Goal: Answer question/provide support

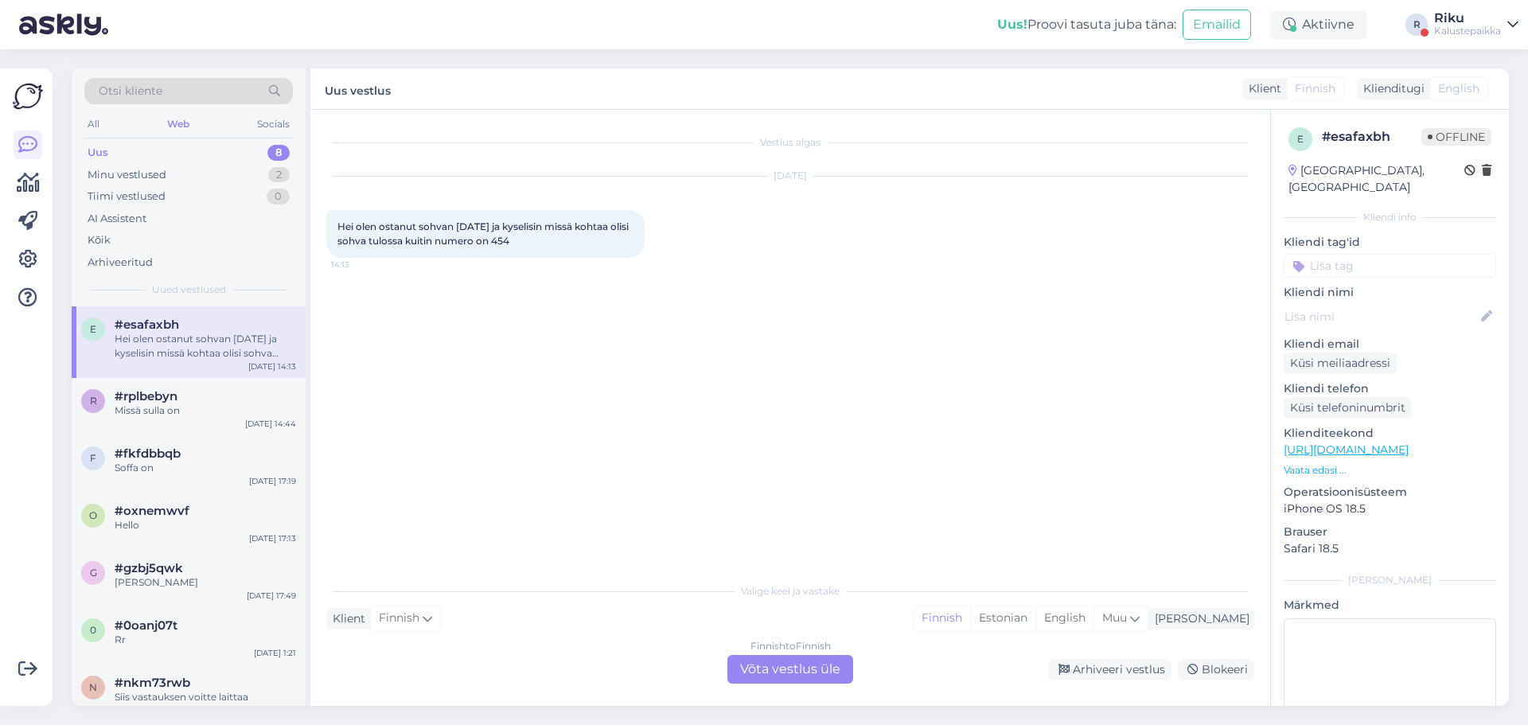
click at [213, 172] on div "Minu vestlused 2" at bounding box center [188, 175] width 208 height 22
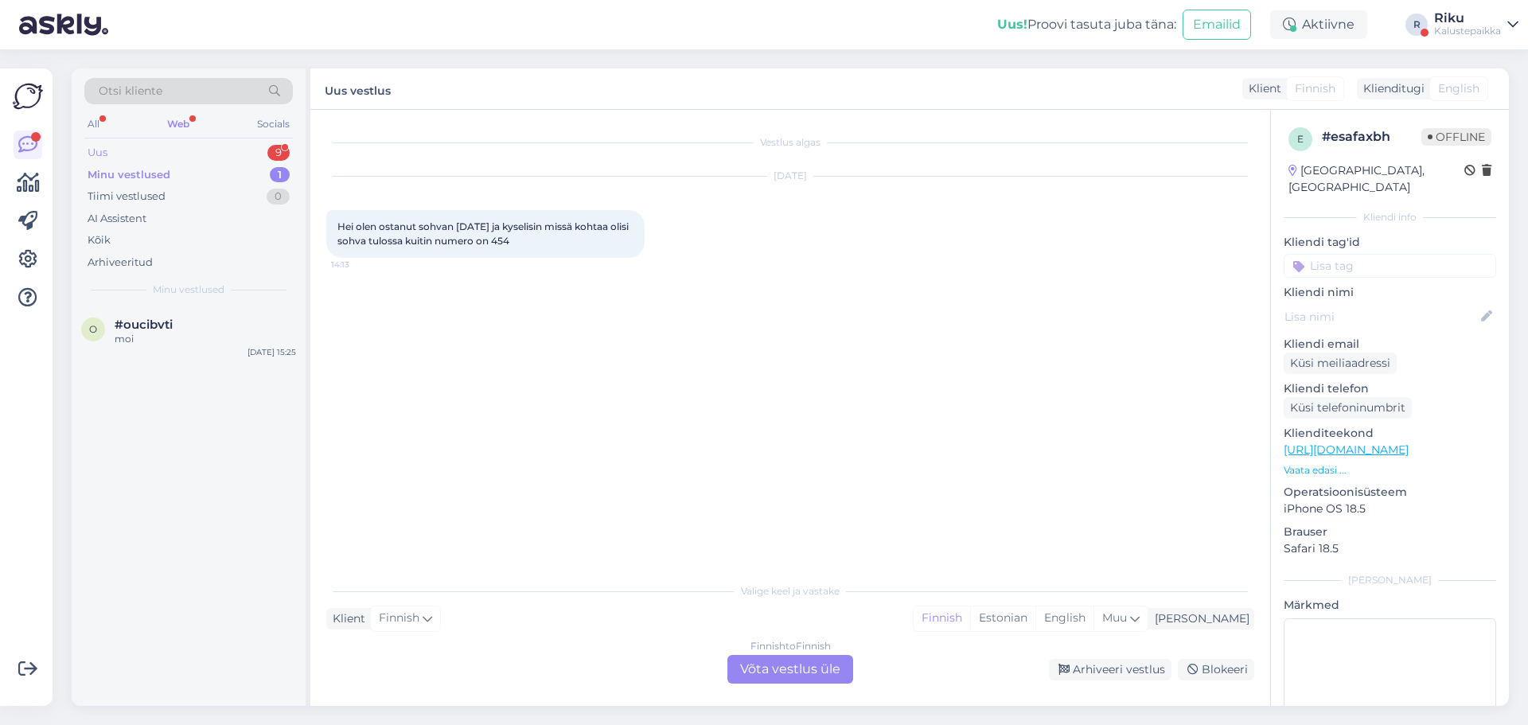
click at [259, 151] on div "Uus 9" at bounding box center [188, 153] width 208 height 22
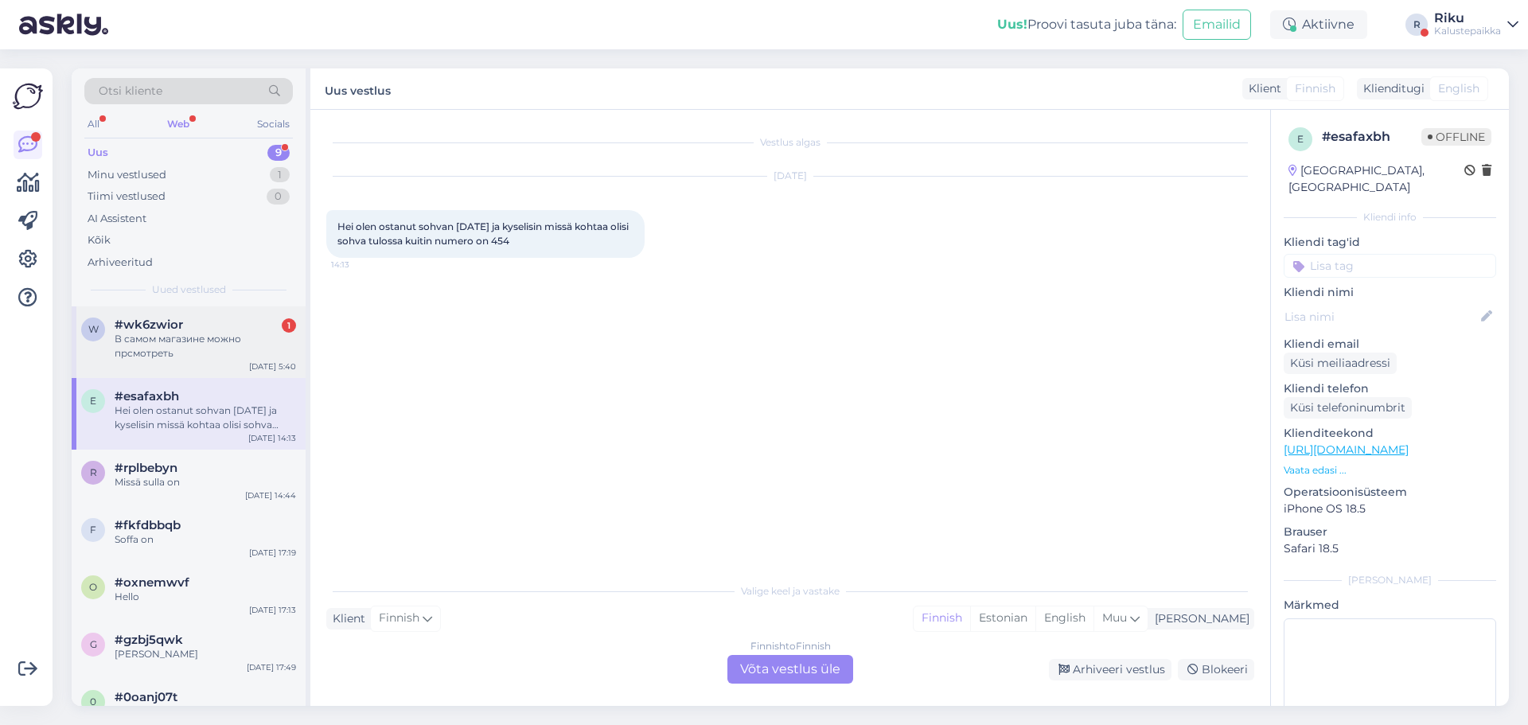
click at [261, 334] on div "В самом магазине можно прсмотреть" at bounding box center [205, 346] width 181 height 29
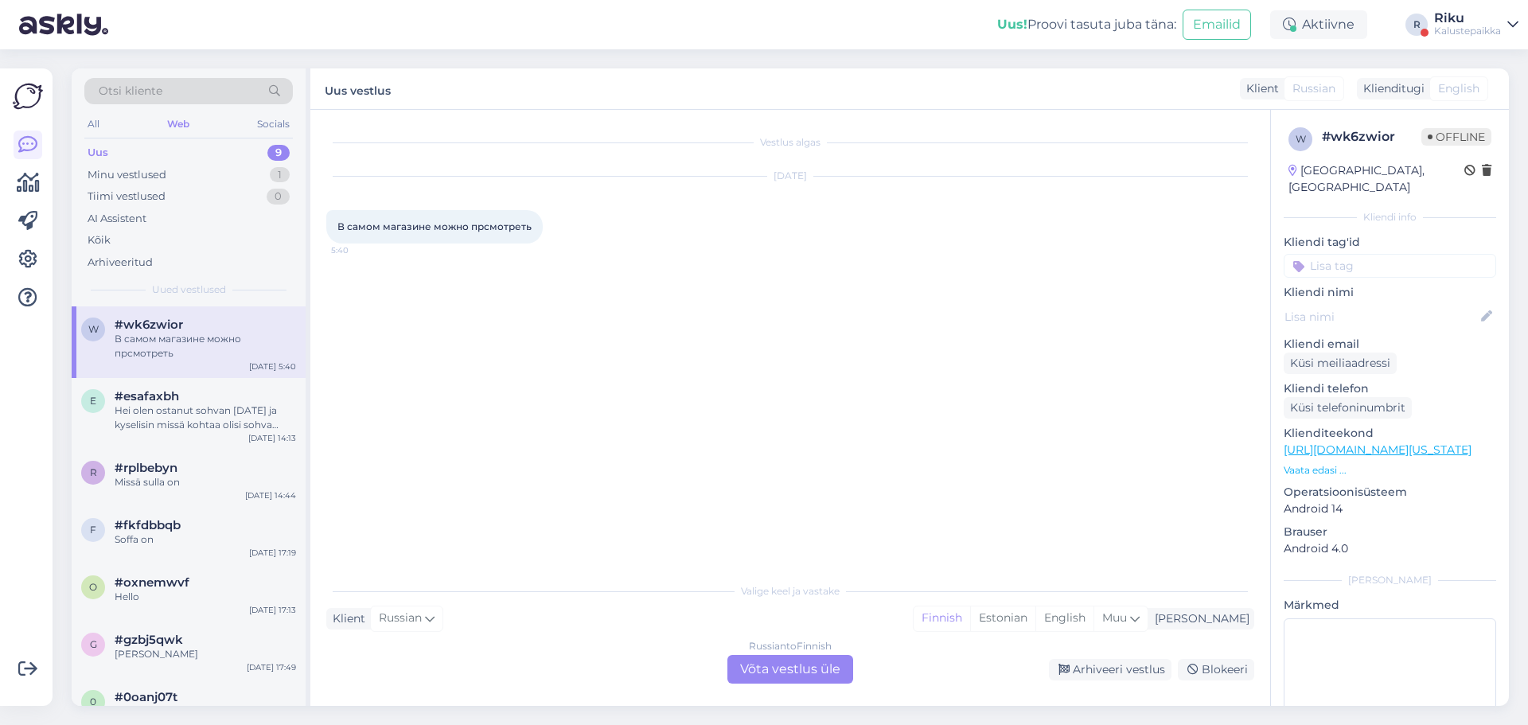
click at [489, 226] on span "В самом магазине можно прсмотреть" at bounding box center [434, 226] width 194 height 12
click at [418, 621] on span "Russian" at bounding box center [400, 618] width 43 height 18
click at [563, 459] on div "Vestlus algas [DATE] В самом магазине можно прсмотреть 5:40" at bounding box center [797, 343] width 942 height 434
click at [839, 671] on div "Russian to Finnish Võta vestlus üle" at bounding box center [790, 669] width 126 height 29
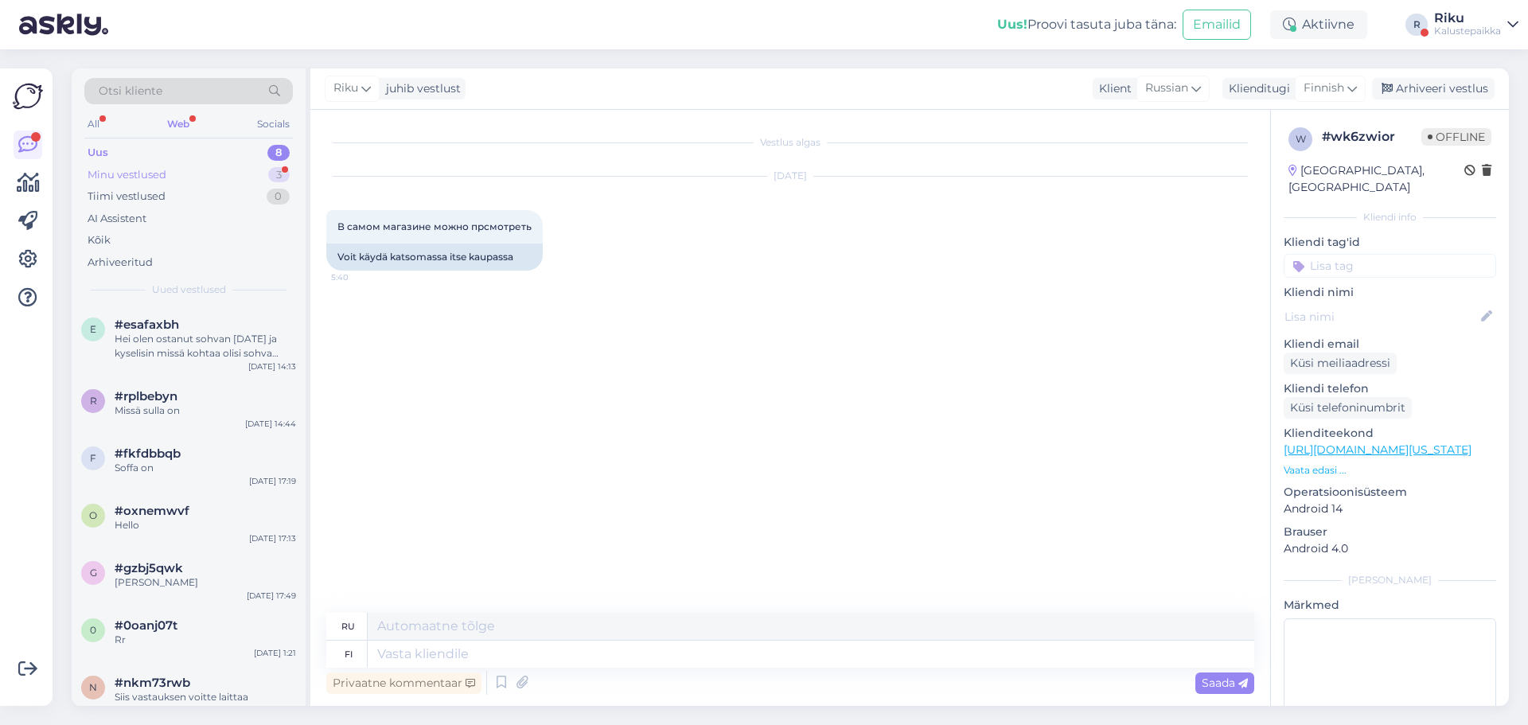
click at [162, 175] on div "Minu vestlused" at bounding box center [127, 175] width 79 height 16
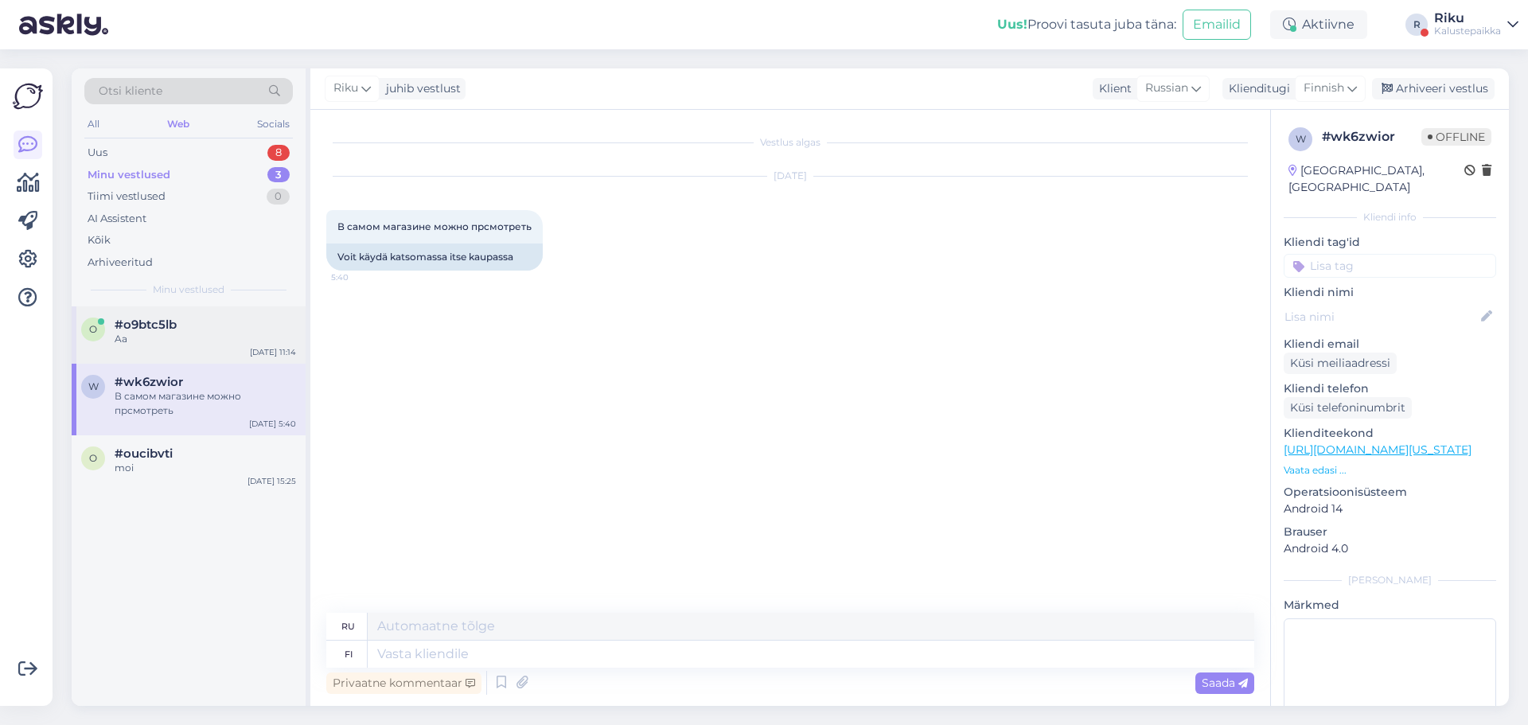
click at [228, 343] on div "Aa" at bounding box center [205, 339] width 181 height 14
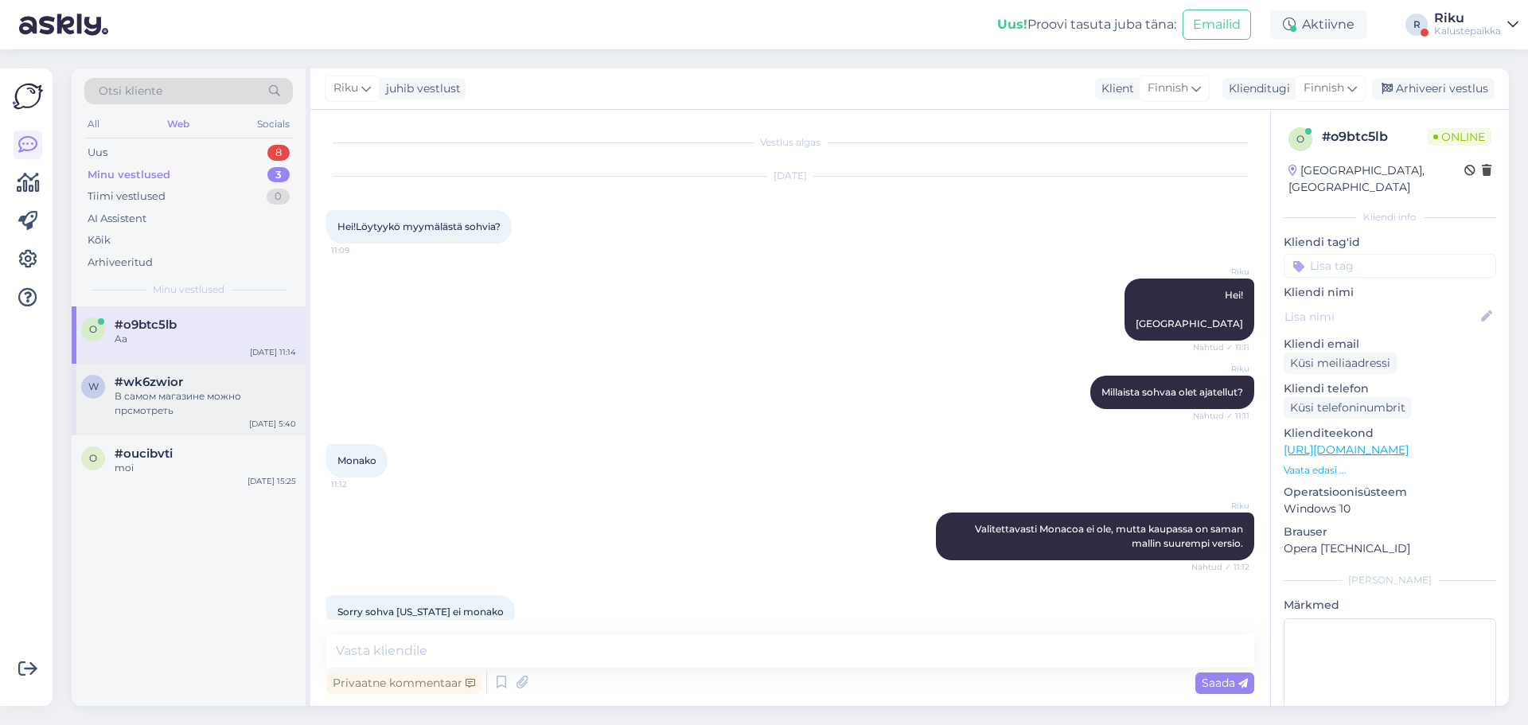
scroll to position [95, 0]
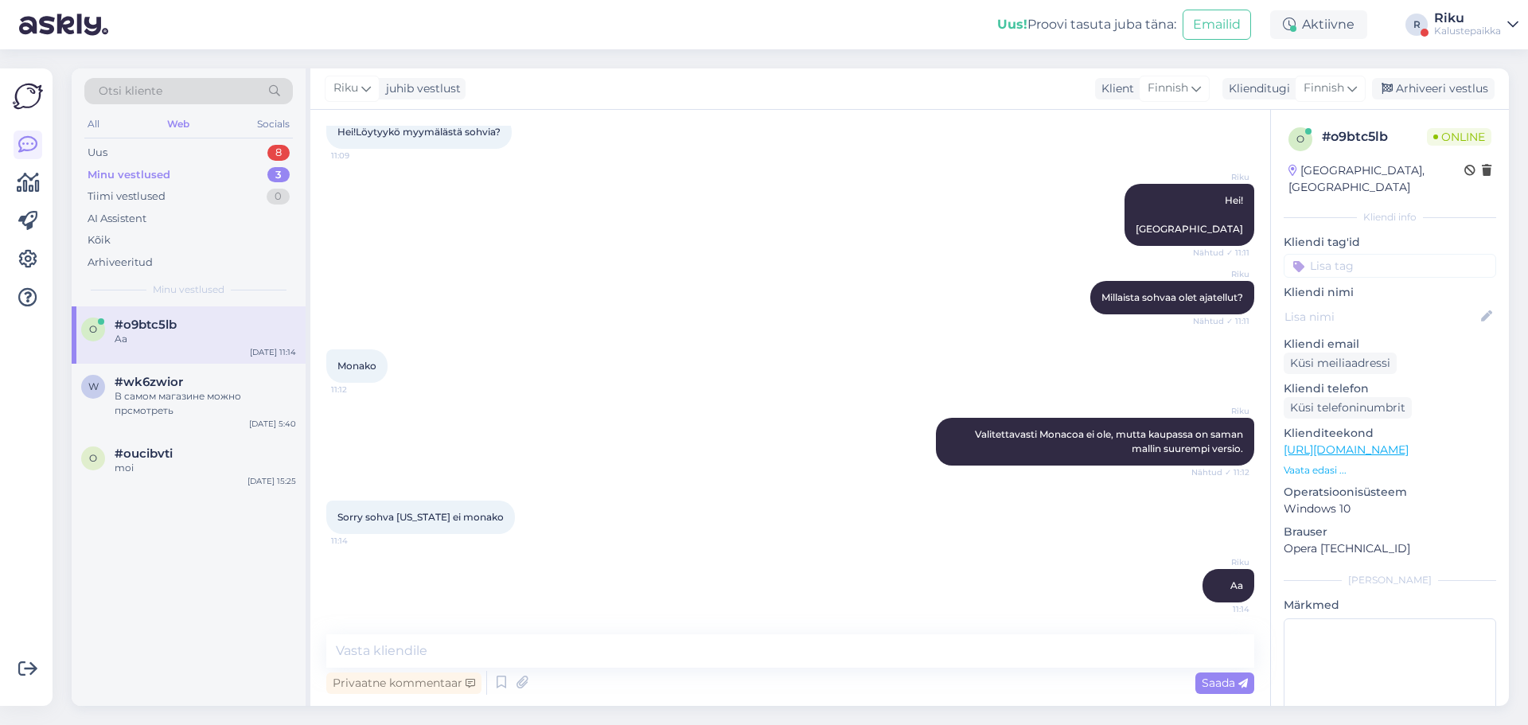
click at [636, 490] on div "Sorry sohva [US_STATE] ei monako 11:14" at bounding box center [790, 517] width 928 height 68
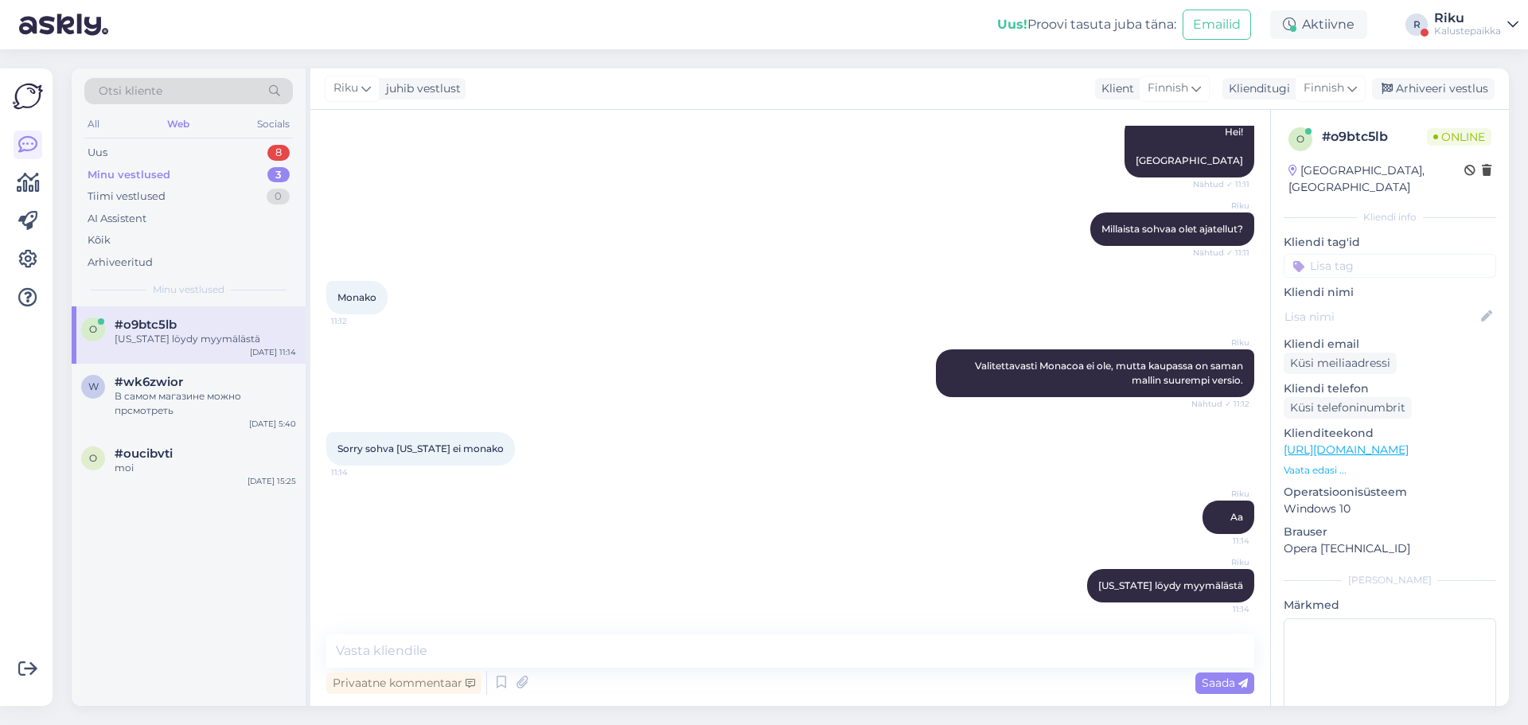
click at [819, 573] on div "[PERSON_NAME][US_STATE] löydy myymälästä 11:14" at bounding box center [790, 585] width 928 height 68
click at [177, 154] on div "Uus 8" at bounding box center [188, 153] width 208 height 22
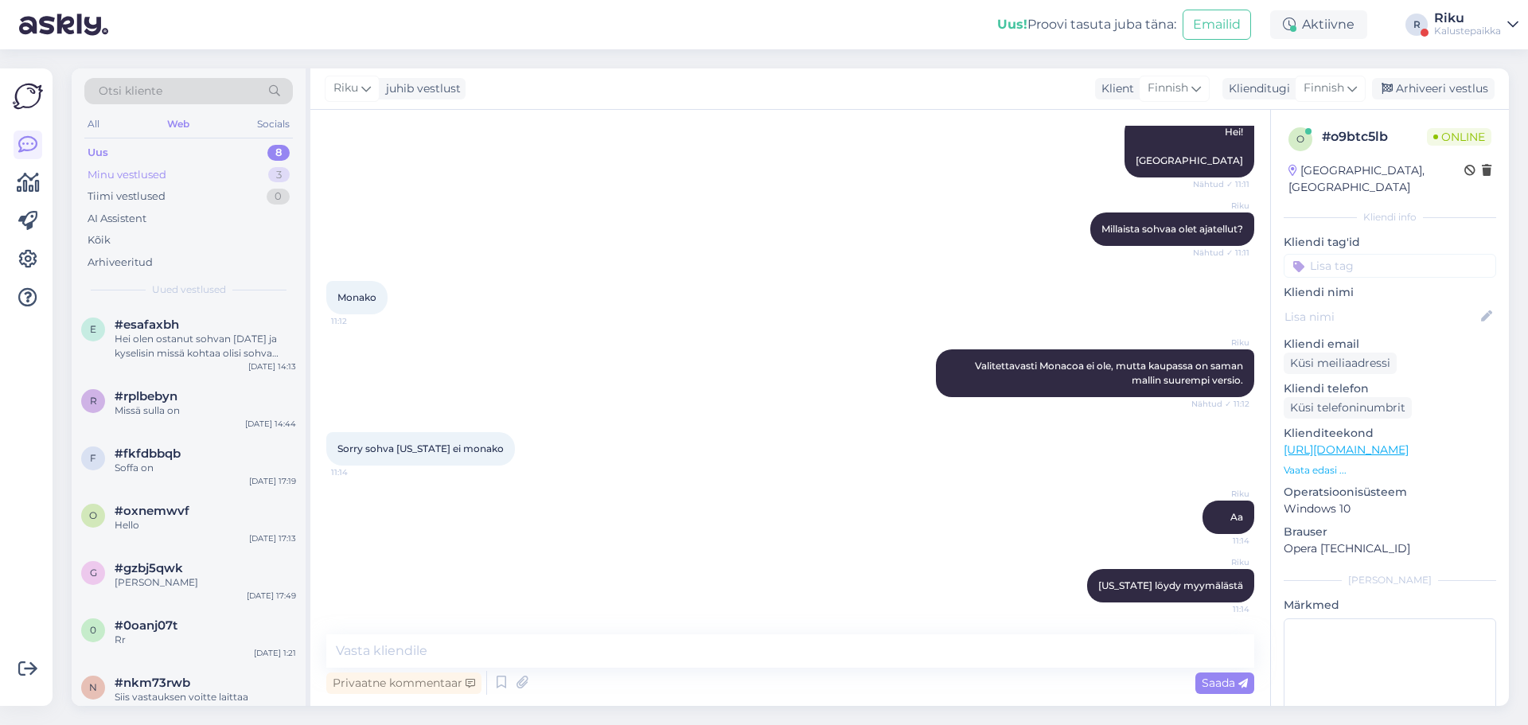
click at [186, 169] on div "Minu vestlused 3" at bounding box center [188, 175] width 208 height 22
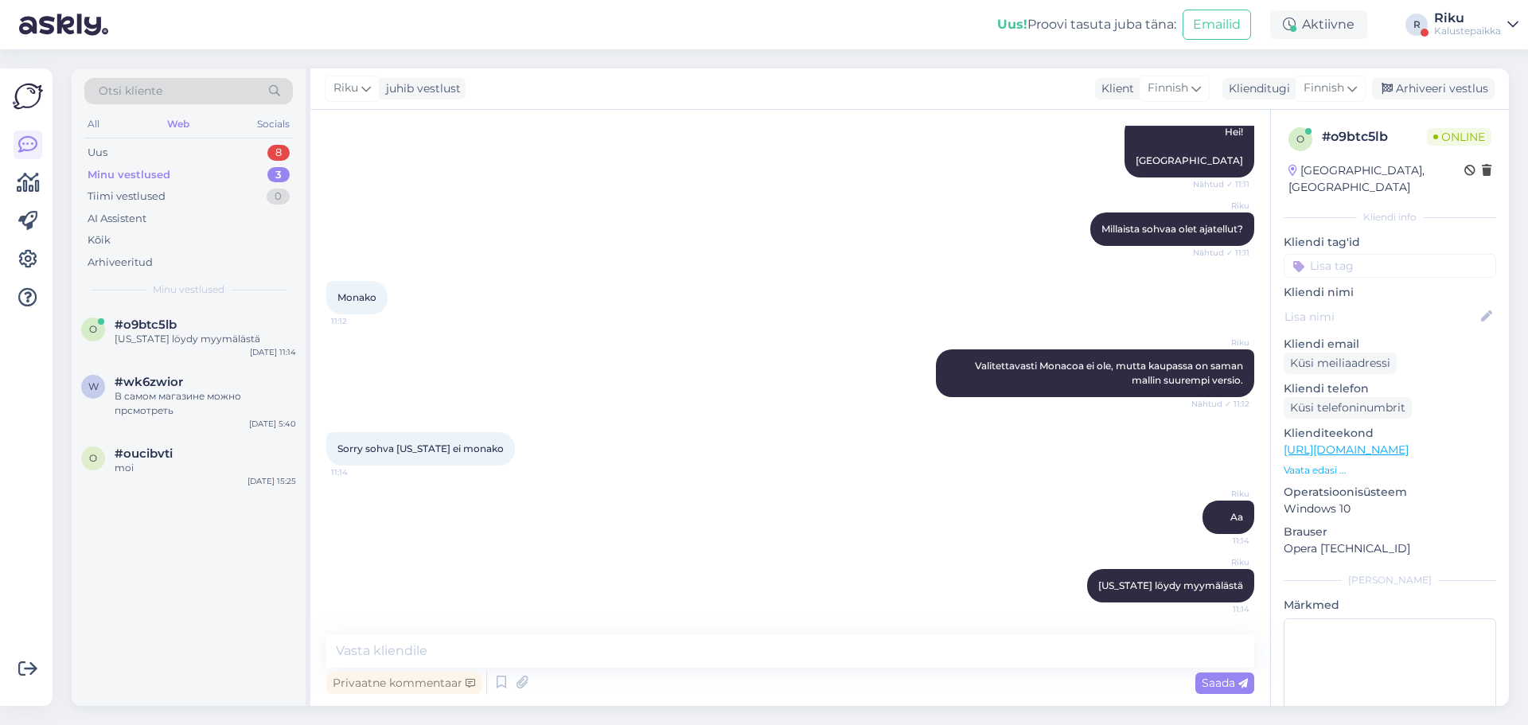
click at [716, 575] on div "[PERSON_NAME][US_STATE] löydy myymälästä 11:14" at bounding box center [790, 585] width 928 height 68
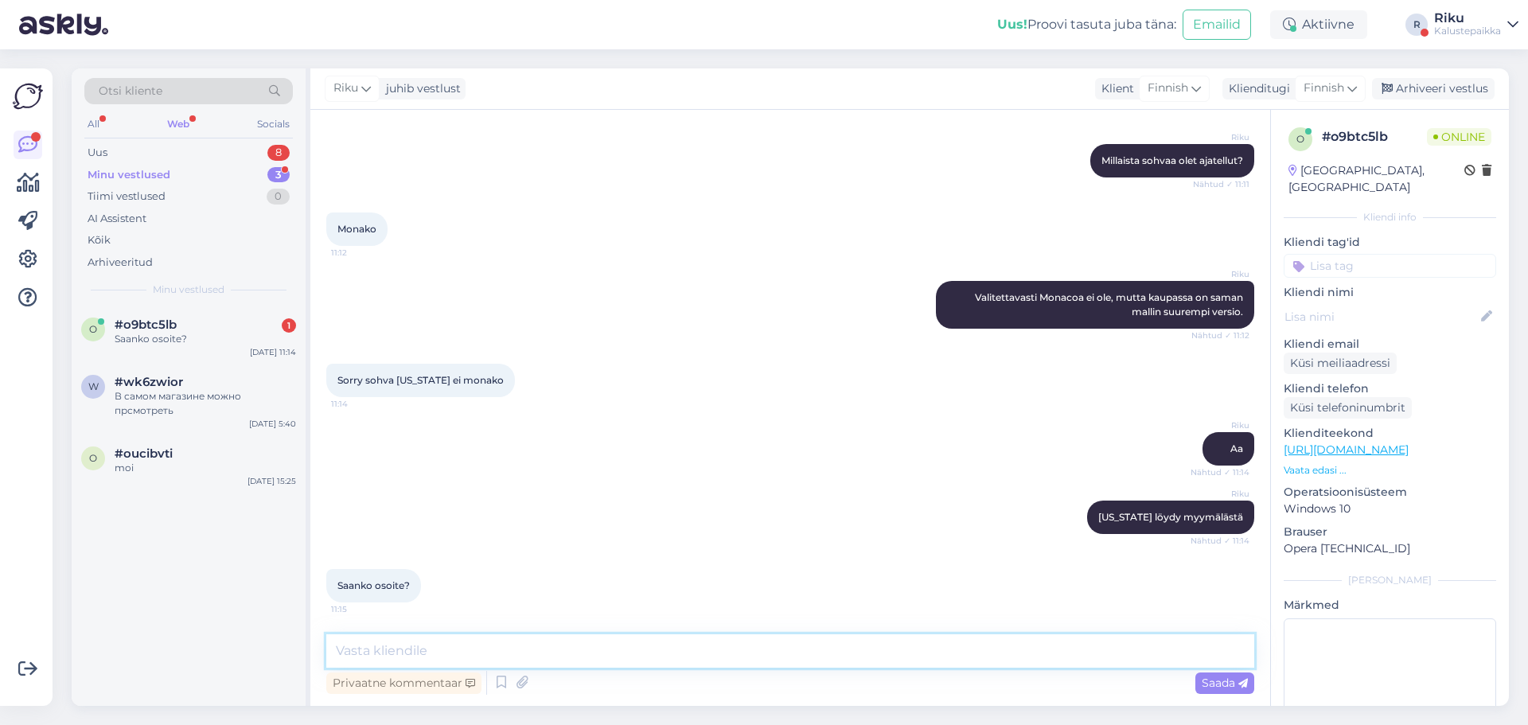
click at [722, 649] on textarea at bounding box center [790, 650] width 928 height 33
click at [1100, 652] on textarea "[STREET_ADDRESS]," at bounding box center [790, 650] width 928 height 33
type textarea "[STREET_ADDRESS] - Kauppakeskus Viisari 2. krs."
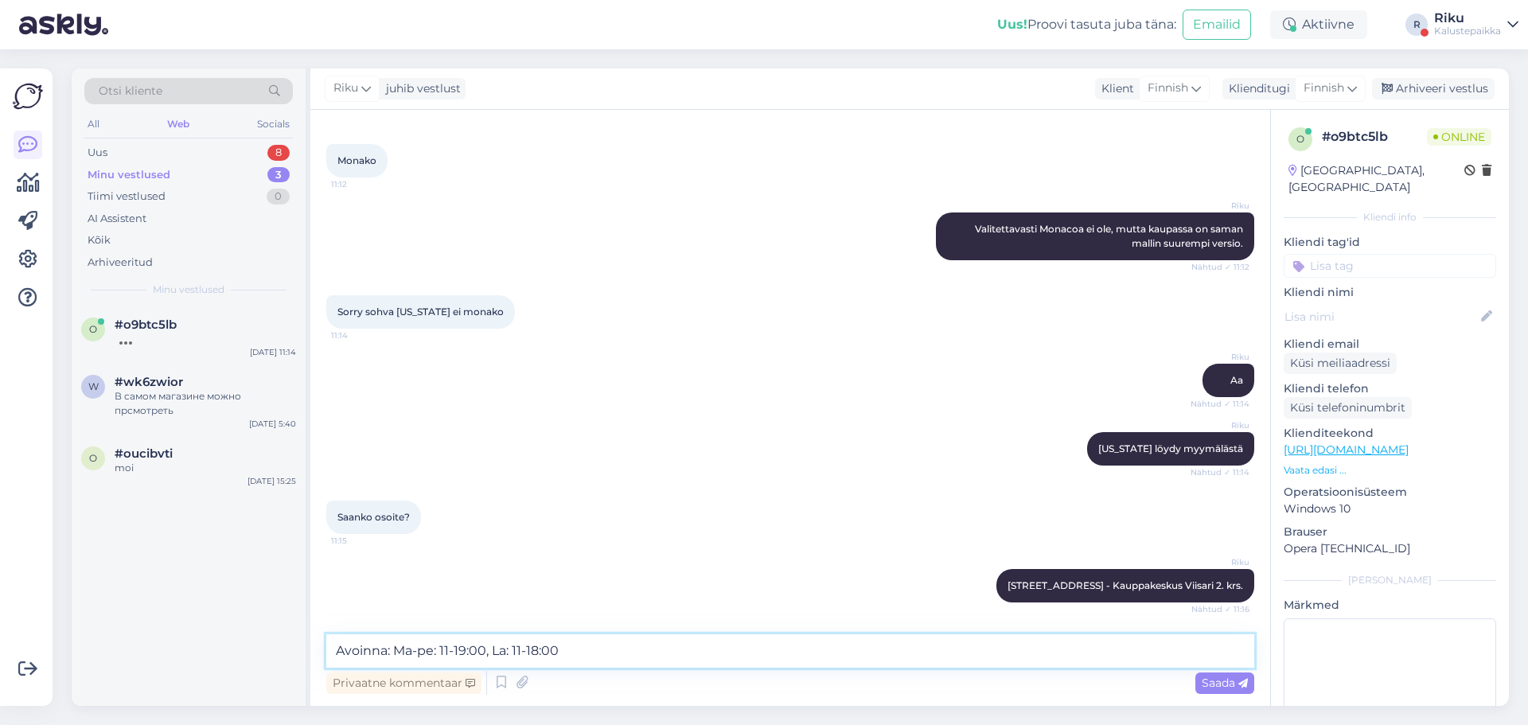
scroll to position [300, 0]
type textarea "Avoinna: Ma-pe: 11-19:00, La: 11-18:00 ja Su: 11-15:00"
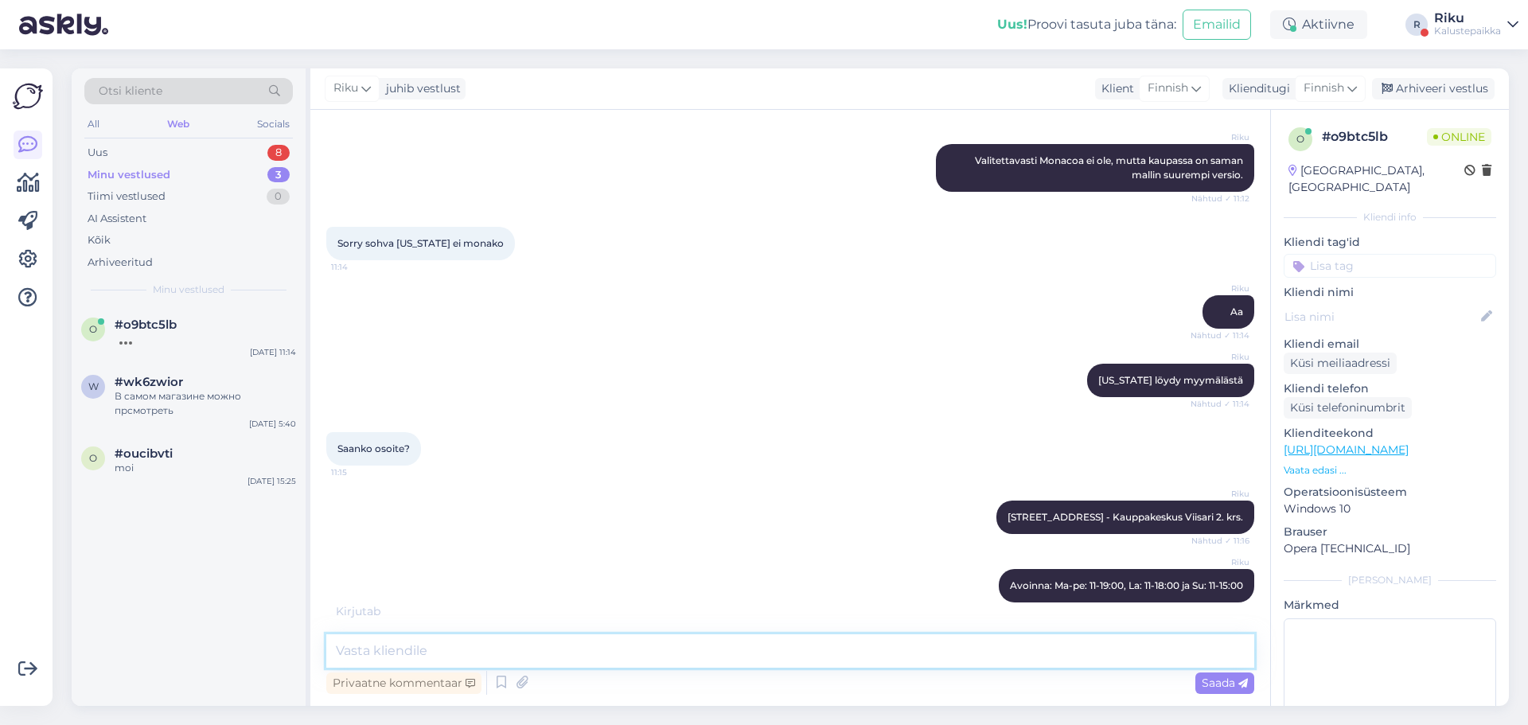
scroll to position [437, 0]
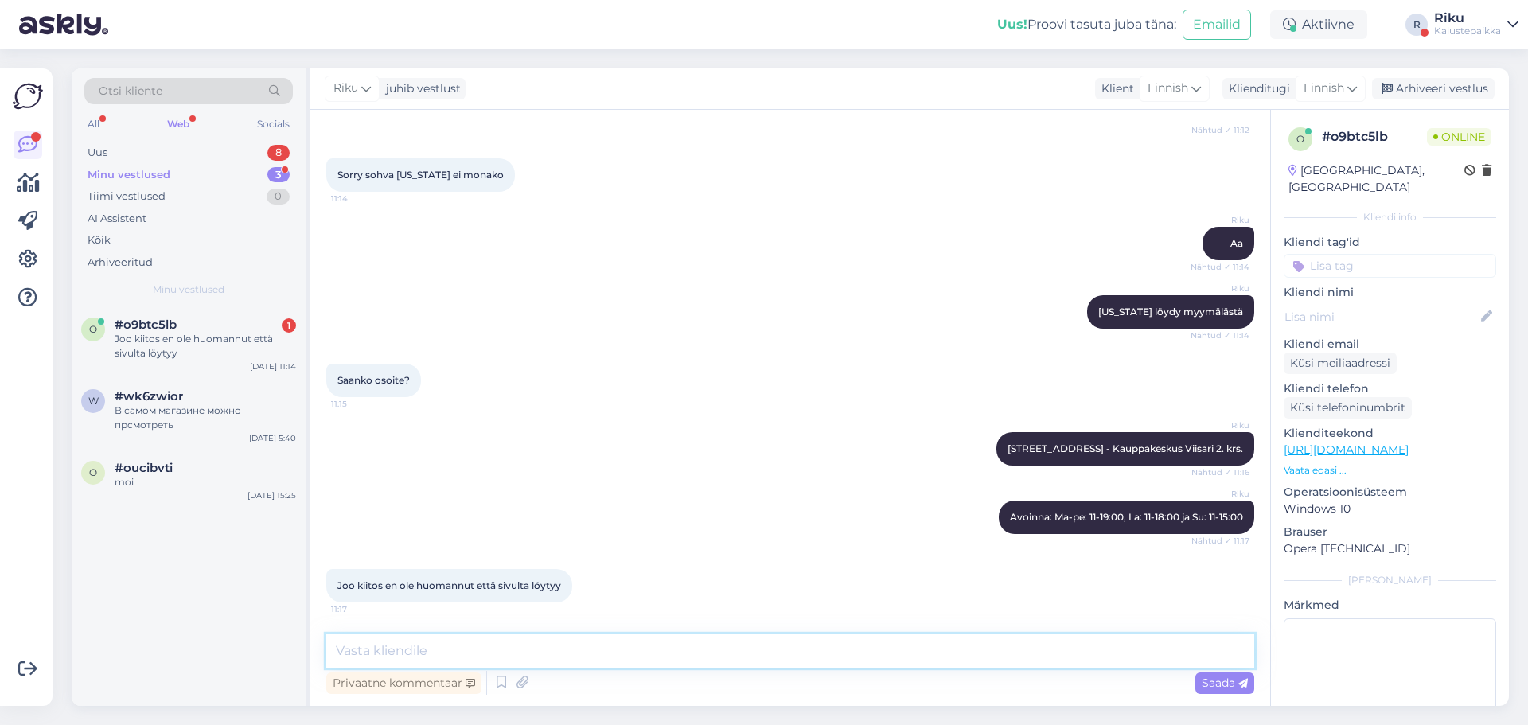
click at [1100, 652] on textarea at bounding box center [790, 650] width 928 height 33
click at [181, 326] on div "#o9btc5lb 1" at bounding box center [205, 324] width 181 height 14
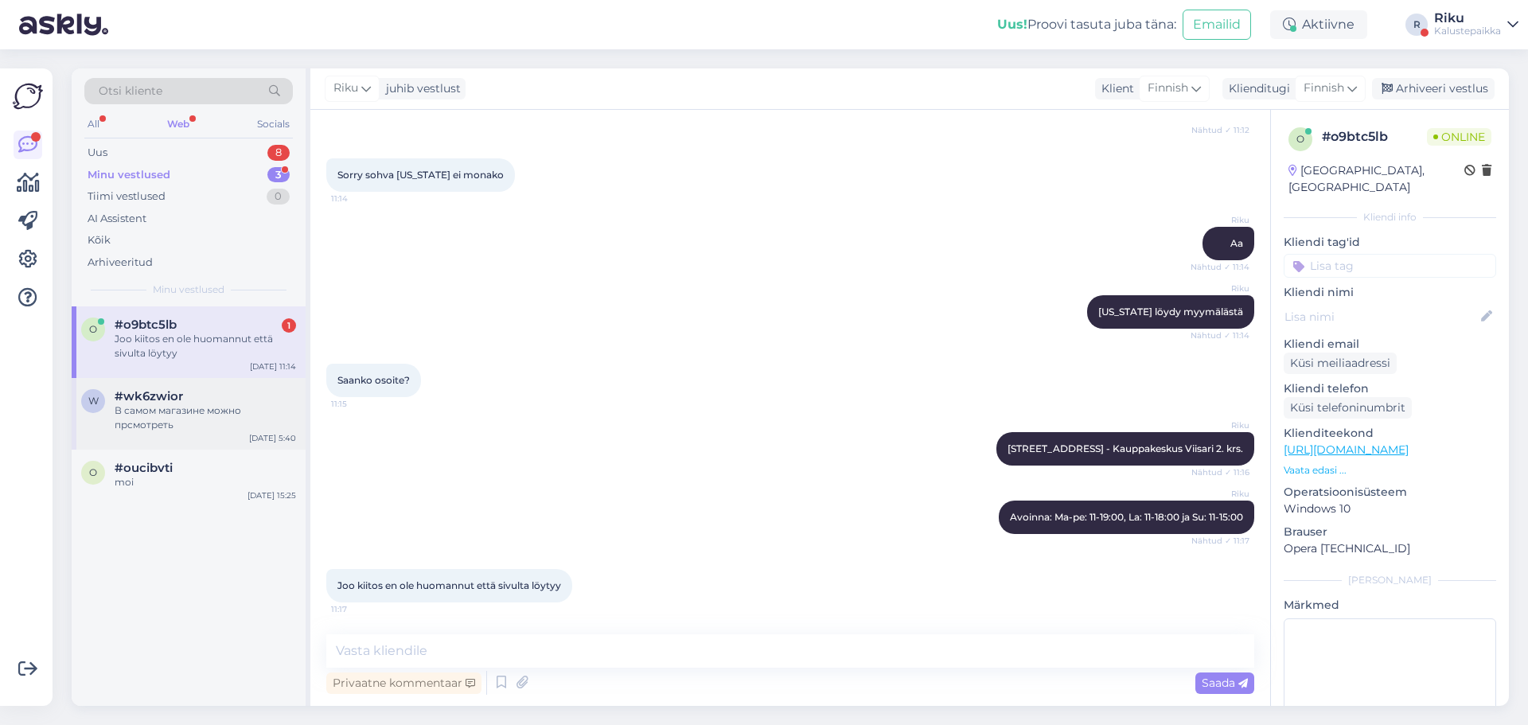
click at [176, 407] on div "В самом магазине можно прсмотреть" at bounding box center [205, 417] width 181 height 29
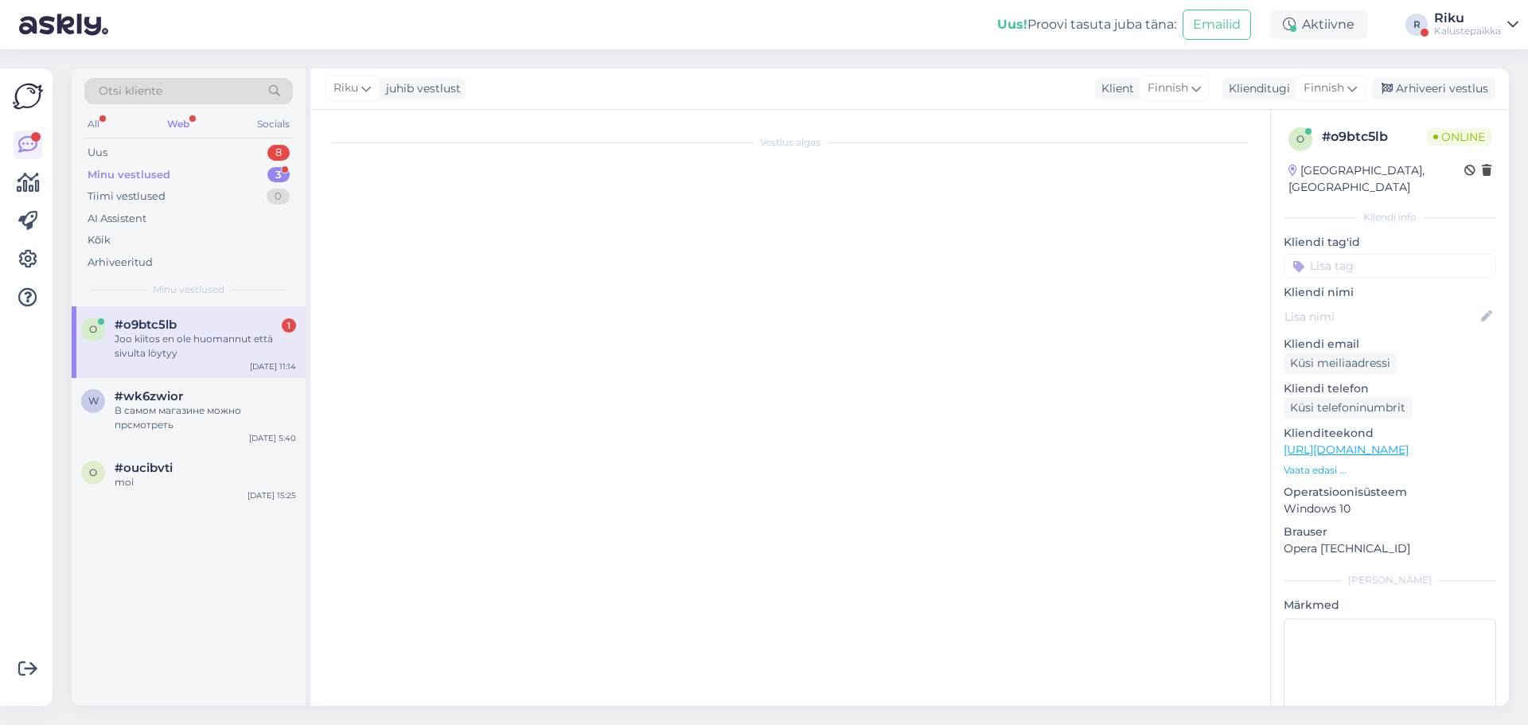
scroll to position [0, 0]
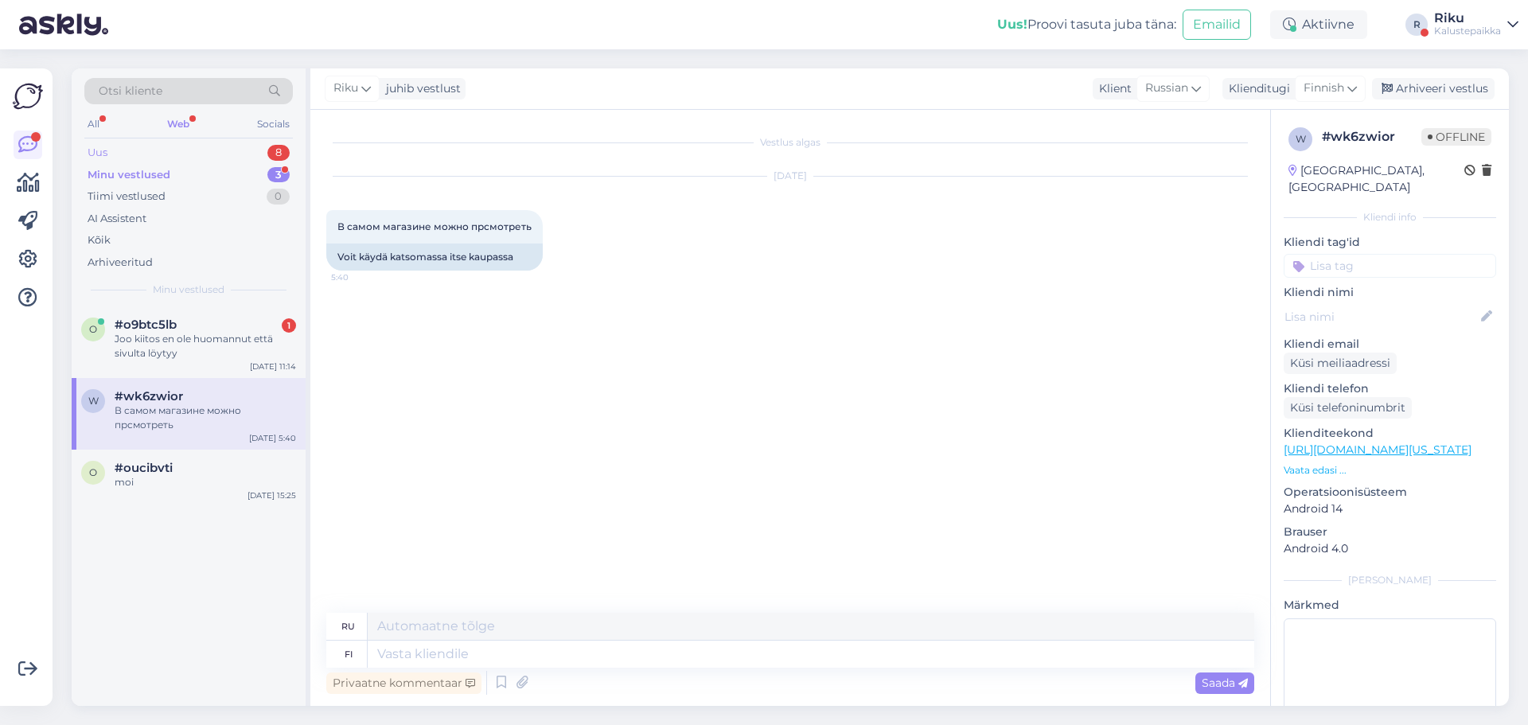
click at [215, 154] on div "Uus 8" at bounding box center [188, 153] width 208 height 22
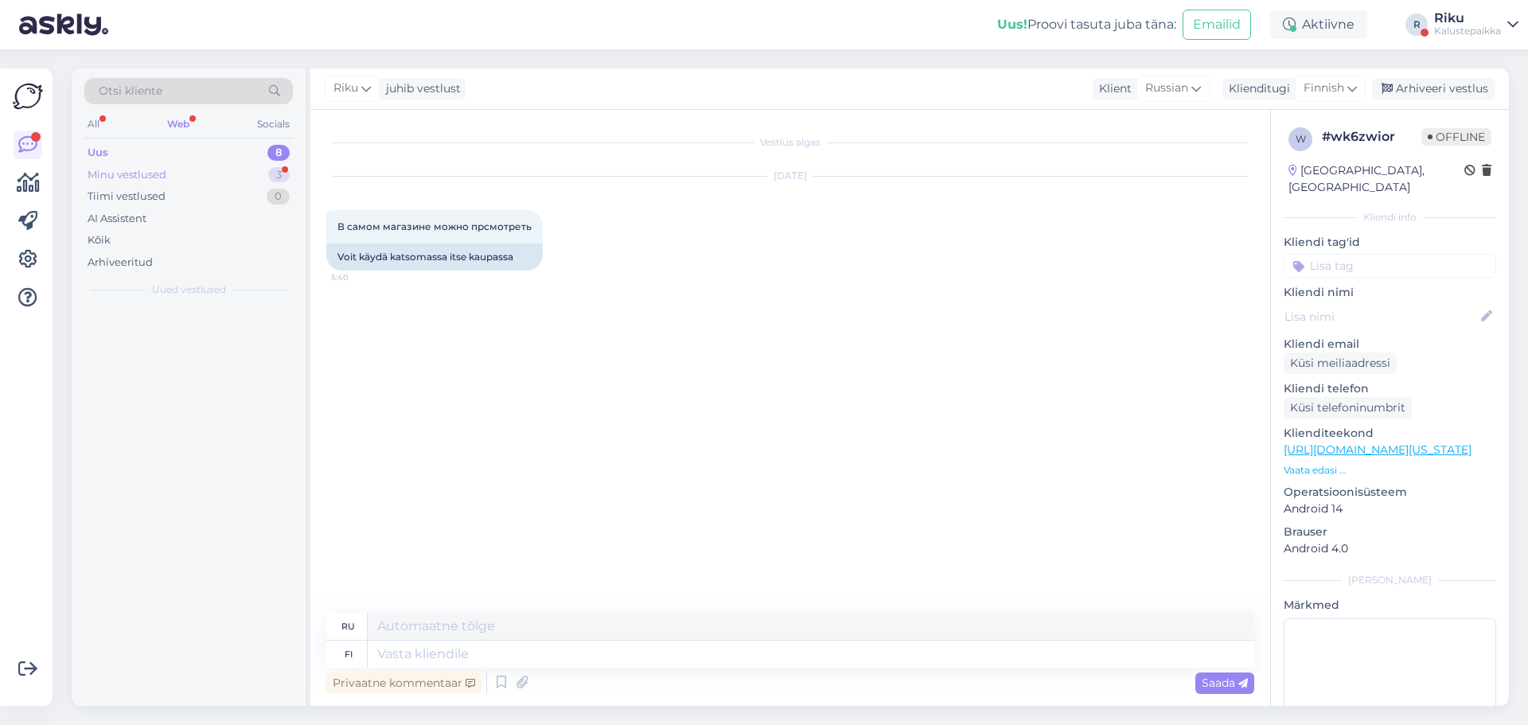
click at [232, 174] on div "Minu vestlused 3" at bounding box center [188, 175] width 208 height 22
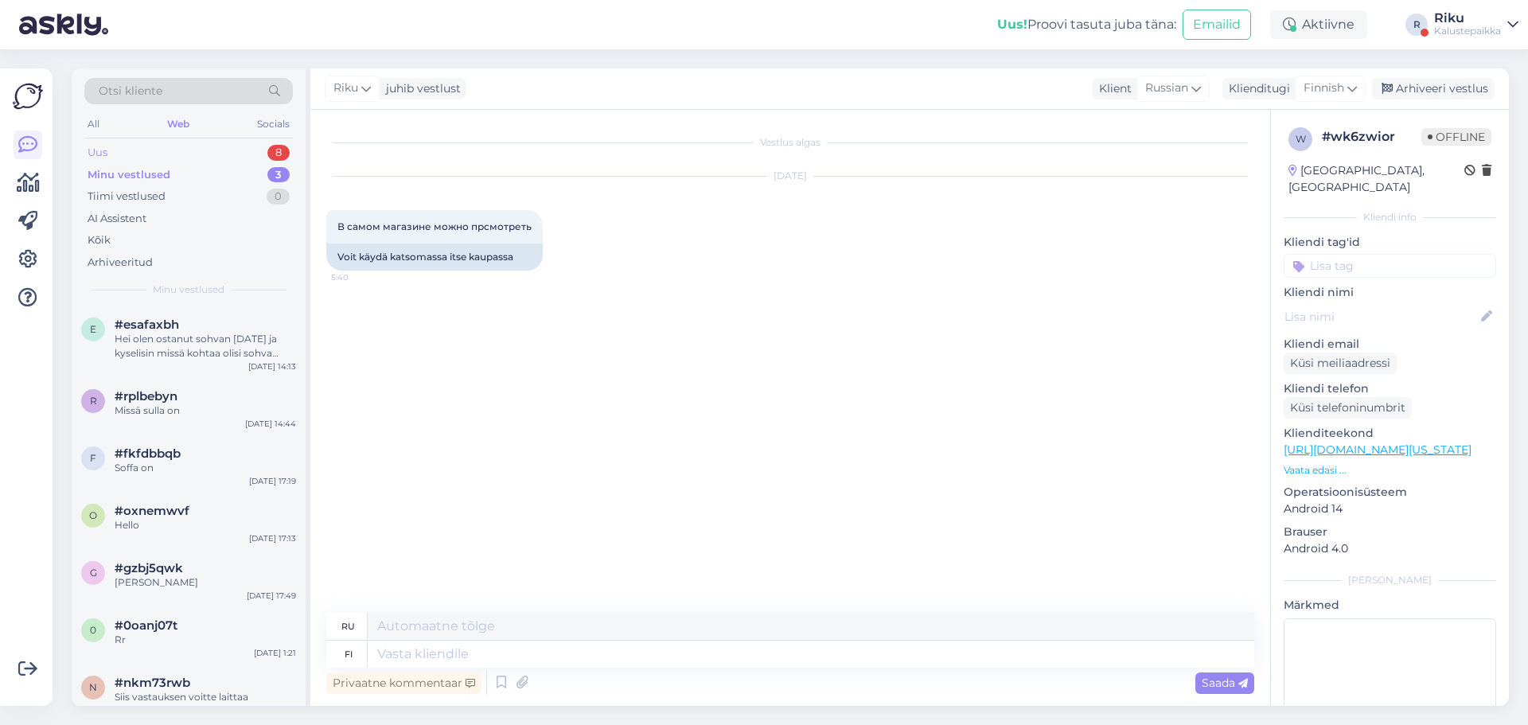
click at [252, 154] on div "Uus 8" at bounding box center [188, 153] width 208 height 22
click at [213, 172] on div "Minu vestlused 3" at bounding box center [188, 175] width 208 height 22
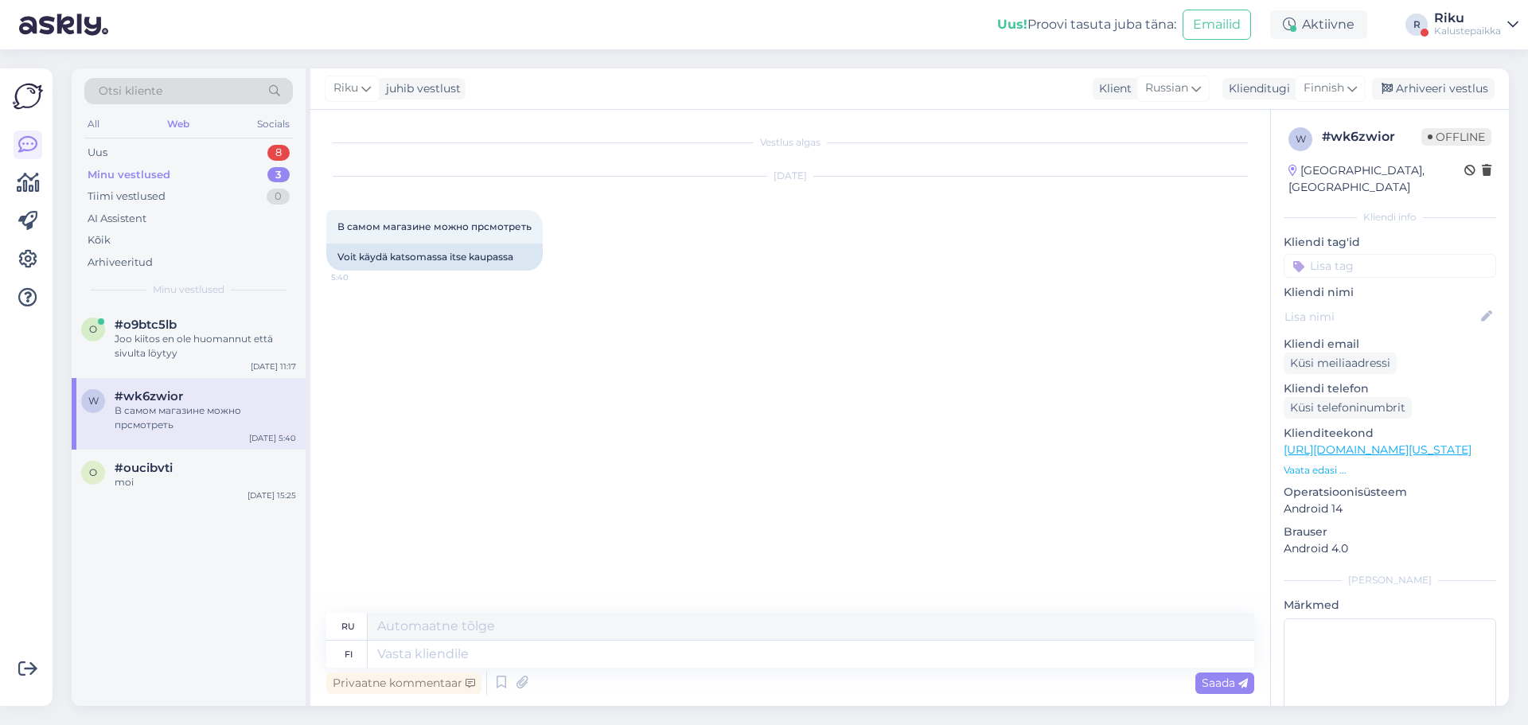
click at [335, 355] on div "Vestlus algas [DATE] В самом магазине можно прсмотреть 5:40 Voit käydä katsomas…" at bounding box center [797, 362] width 942 height 473
